Goal: Information Seeking & Learning: Check status

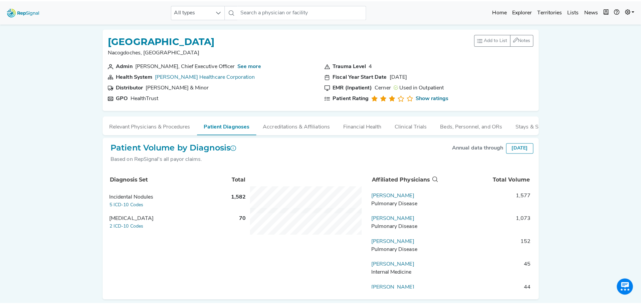
scroll to position [26, 0]
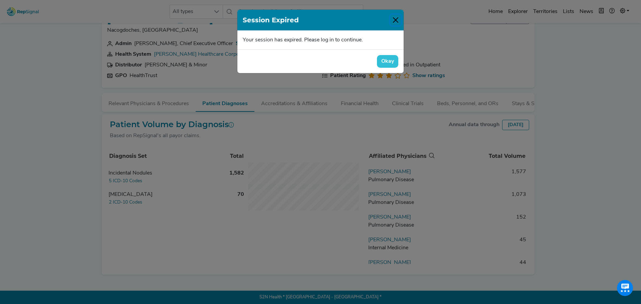
click at [399, 22] on button "Close" at bounding box center [395, 20] width 11 height 11
